Goal: Task Accomplishment & Management: Use online tool/utility

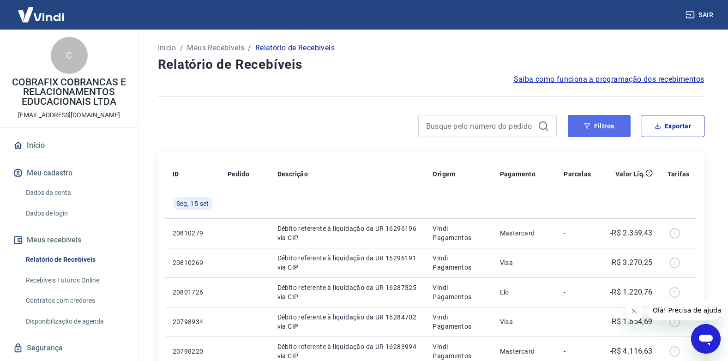
click at [591, 130] on button "Filtros" at bounding box center [599, 126] width 63 height 22
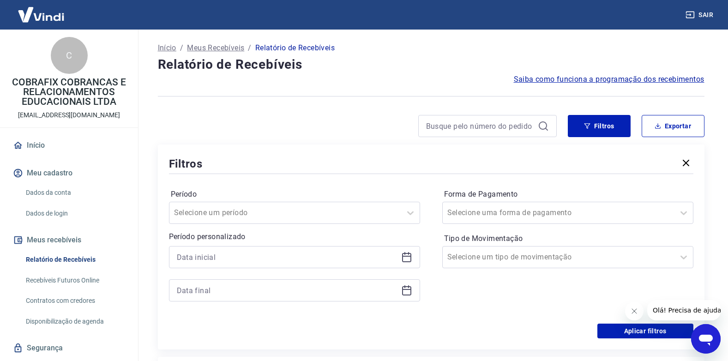
click at [405, 255] on icon at bounding box center [406, 257] width 11 height 11
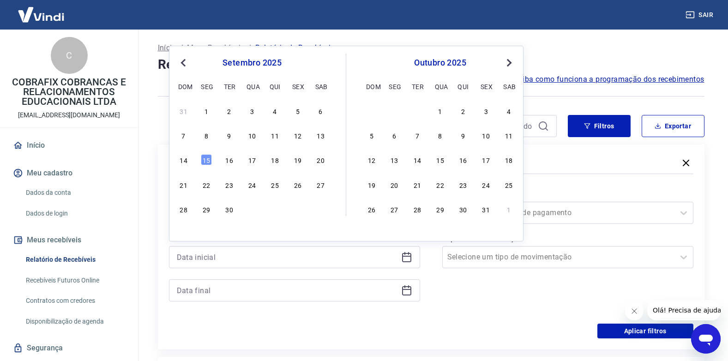
click at [328, 136] on div "[DATE] dom seg ter qua qui sex sab 31 1 2 3 4 5 6 7 8 9 10 11 12 13 14 15 16 17…" at bounding box center [261, 135] width 169 height 163
click at [325, 135] on div "13" at bounding box center [320, 135] width 11 height 11
type input "[DATE]"
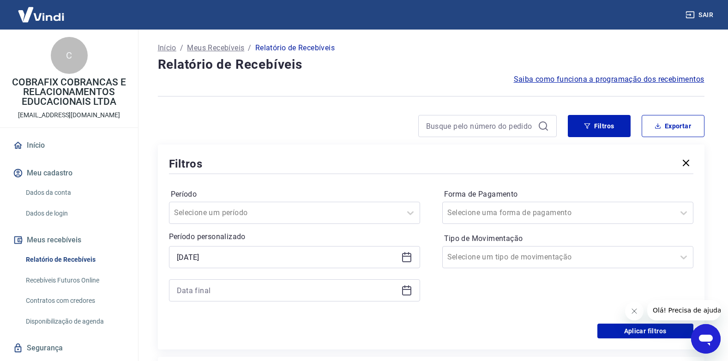
click at [404, 260] on icon at bounding box center [406, 257] width 11 height 11
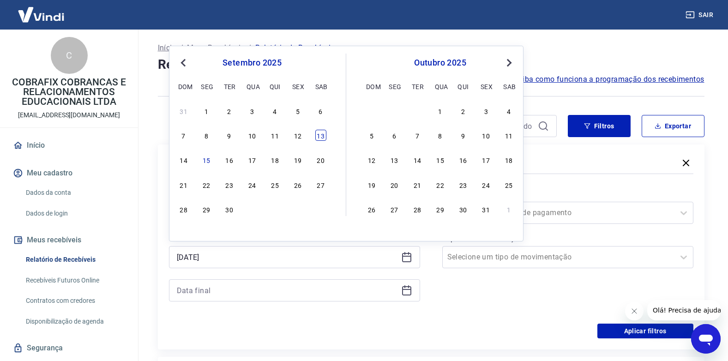
click at [317, 136] on div "13" at bounding box center [320, 135] width 11 height 11
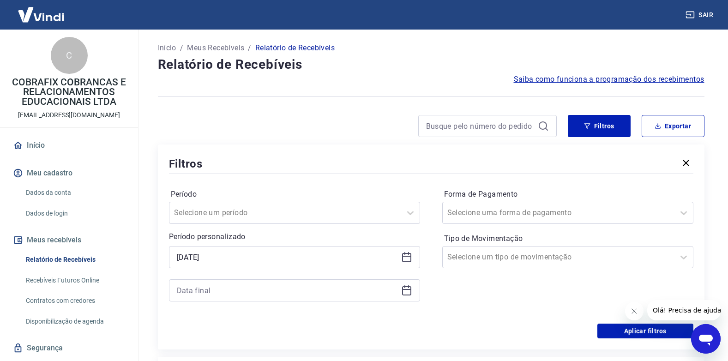
click at [407, 290] on icon at bounding box center [406, 289] width 9 height 1
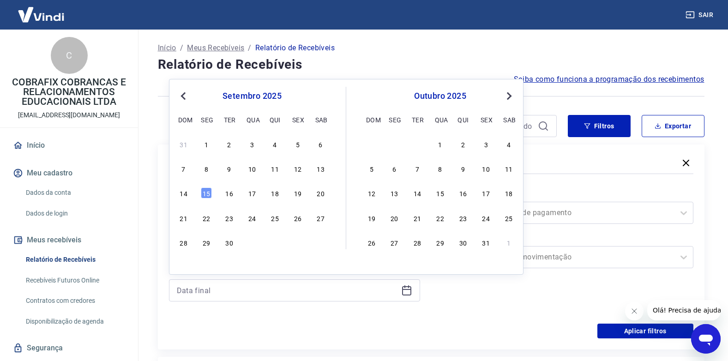
click at [205, 192] on div "15" at bounding box center [206, 192] width 11 height 11
type input "[DATE]"
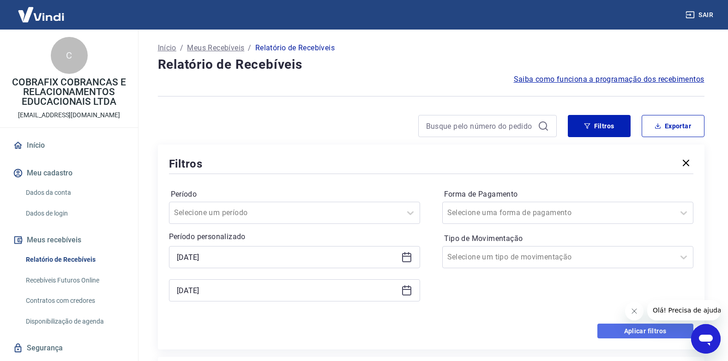
click at [618, 328] on button "Aplicar filtros" at bounding box center [645, 331] width 96 height 15
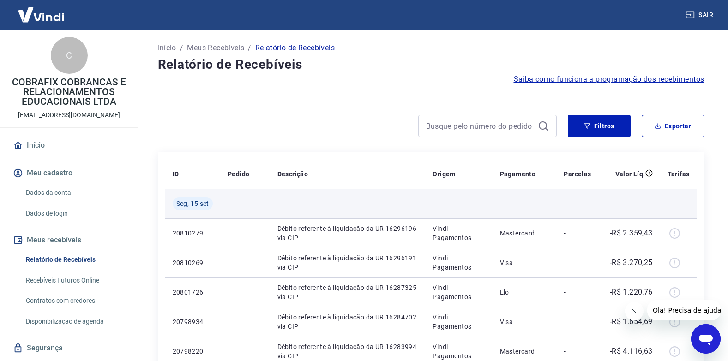
click at [655, 202] on td at bounding box center [629, 204] width 61 height 30
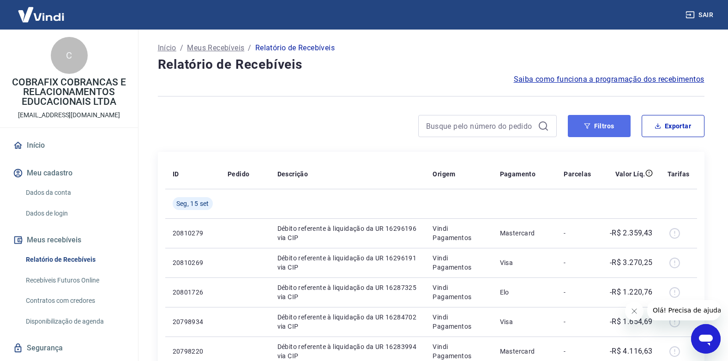
click at [599, 124] on button "Filtros" at bounding box center [599, 126] width 63 height 22
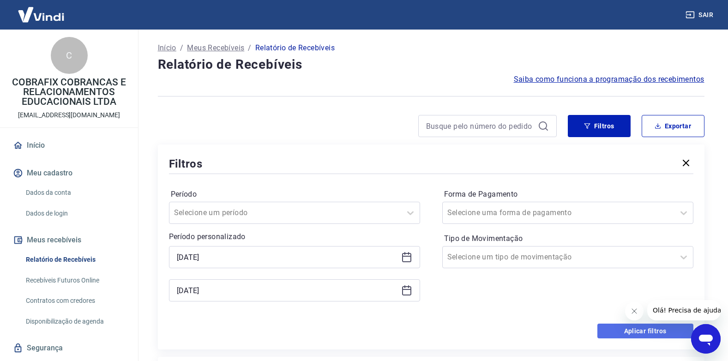
click at [637, 336] on button "Aplicar filtros" at bounding box center [645, 331] width 96 height 15
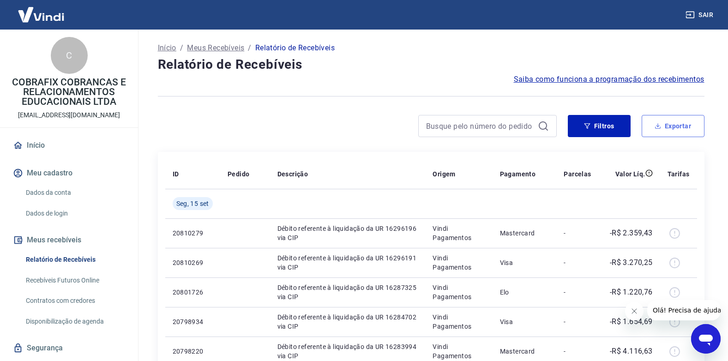
click at [661, 123] on icon "button" at bounding box center [658, 126] width 6 height 6
type input "[DATE]"
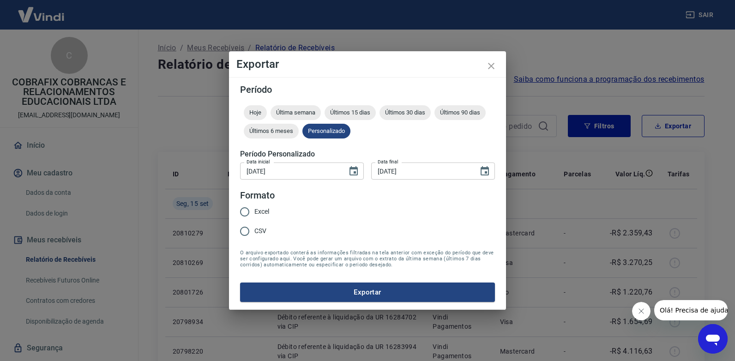
click at [252, 212] on input "Excel" at bounding box center [244, 211] width 19 height 19
radio input "true"
click at [395, 288] on button "Exportar" at bounding box center [367, 292] width 255 height 19
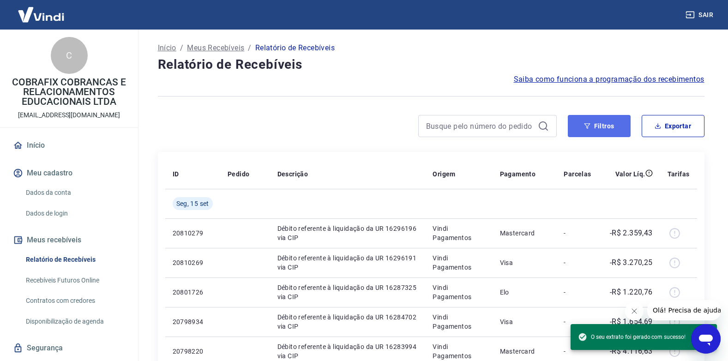
click at [587, 121] on button "Filtros" at bounding box center [599, 126] width 63 height 22
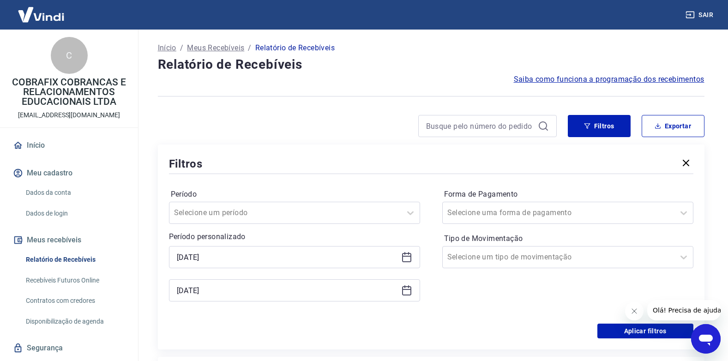
click at [412, 255] on icon at bounding box center [406, 257] width 11 height 11
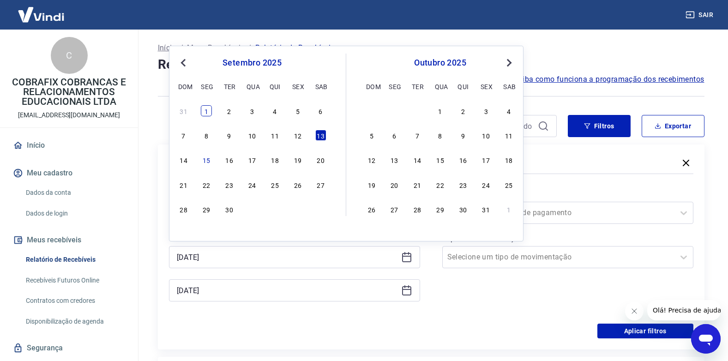
click at [206, 109] on div "1" at bounding box center [206, 110] width 11 height 11
type input "[DATE]"
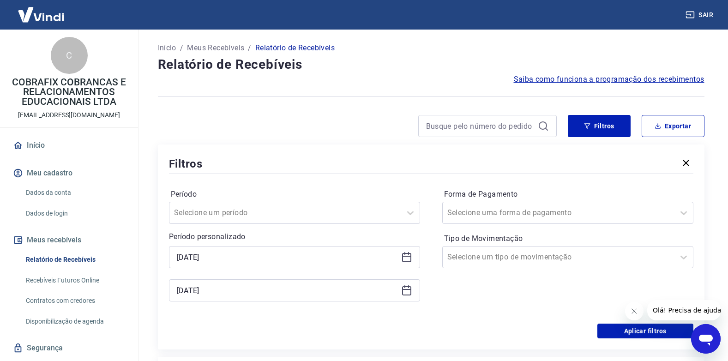
drag, startPoint x: 404, startPoint y: 297, endPoint x: 408, endPoint y: 293, distance: 5.6
click at [404, 297] on div "[DATE]" at bounding box center [294, 290] width 251 height 22
click at [408, 293] on icon at bounding box center [406, 290] width 11 height 11
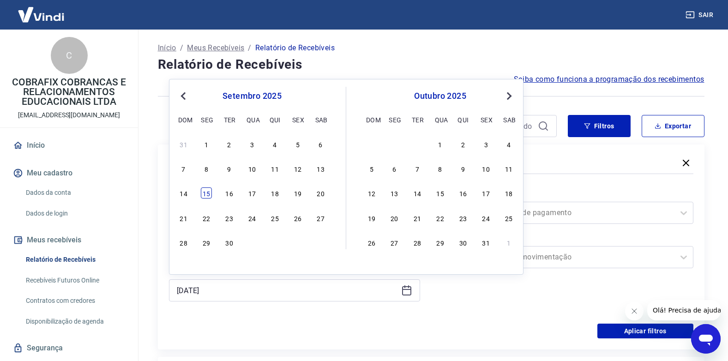
click at [206, 195] on div "15" at bounding box center [206, 192] width 11 height 11
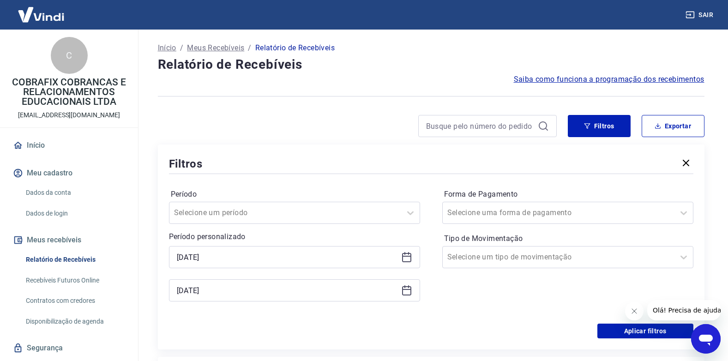
click at [467, 308] on div "Forma de Pagamento Selecione uma forma de pagamento Tipo de Movimentação Seleci…" at bounding box center [567, 250] width 251 height 126
click at [622, 327] on button "Aplicar filtros" at bounding box center [645, 331] width 96 height 15
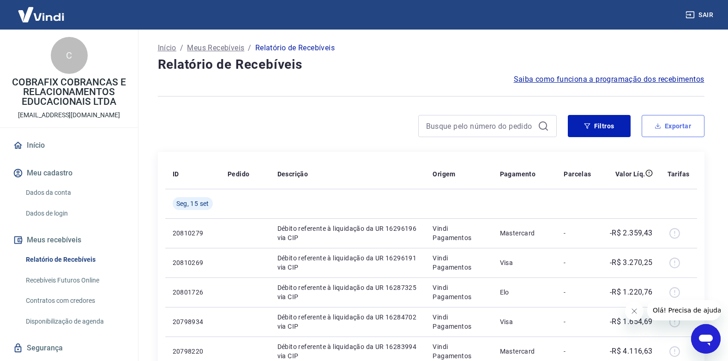
click at [670, 127] on button "Exportar" at bounding box center [673, 126] width 63 height 22
type input "[DATE]"
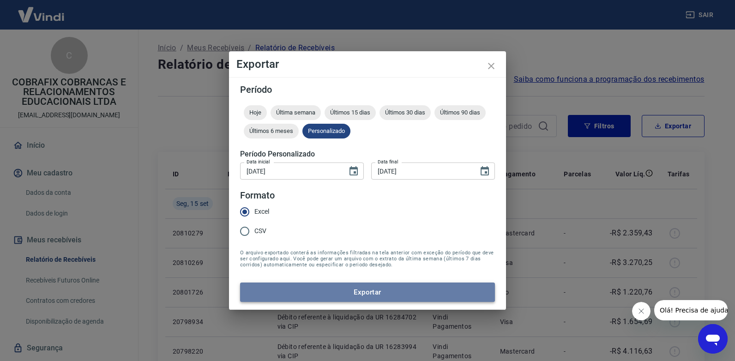
click at [370, 290] on button "Exportar" at bounding box center [367, 292] width 255 height 19
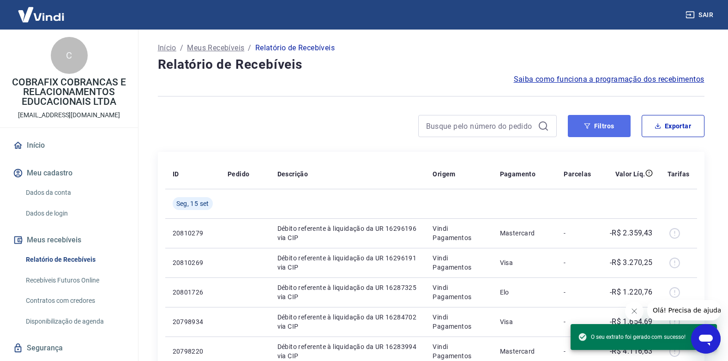
click at [612, 122] on button "Filtros" at bounding box center [599, 126] width 63 height 22
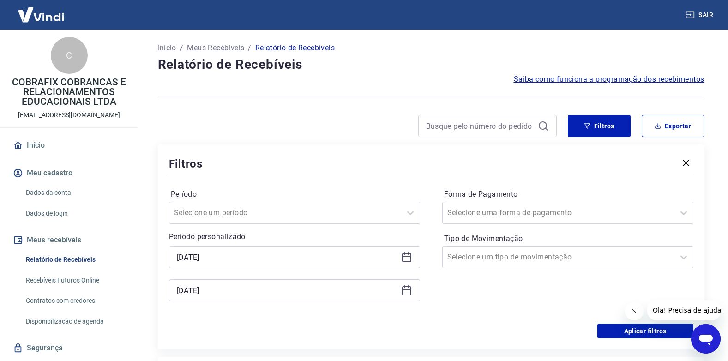
click at [347, 105] on div at bounding box center [431, 96] width 547 height 23
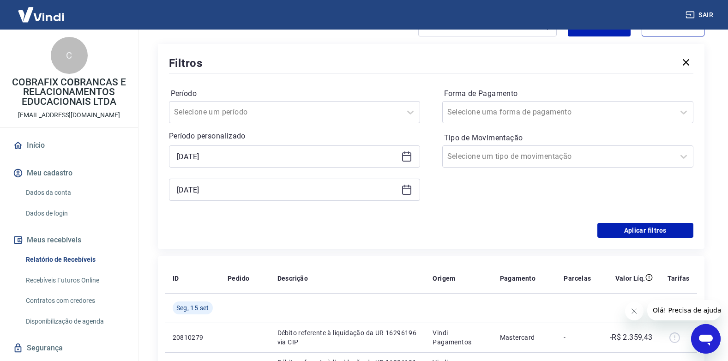
scroll to position [92, 0]
